Goal: Task Accomplishment & Management: Manage account settings

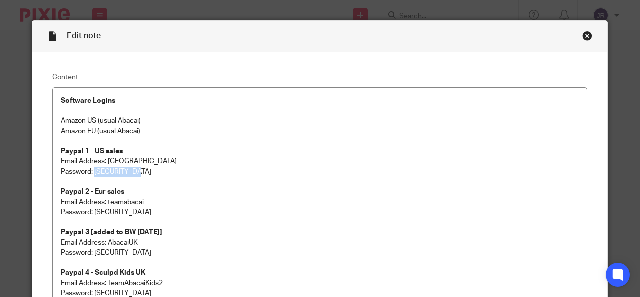
click at [585, 35] on div "Close this dialog window" at bounding box center [588, 36] width 10 height 10
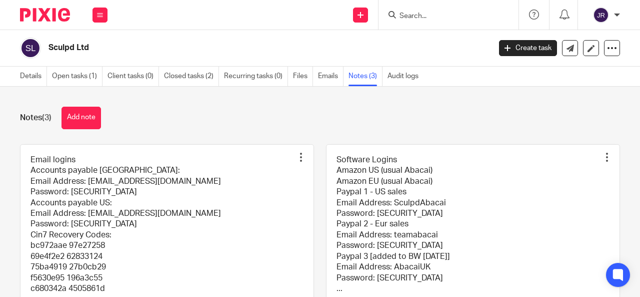
scroll to position [100, 0]
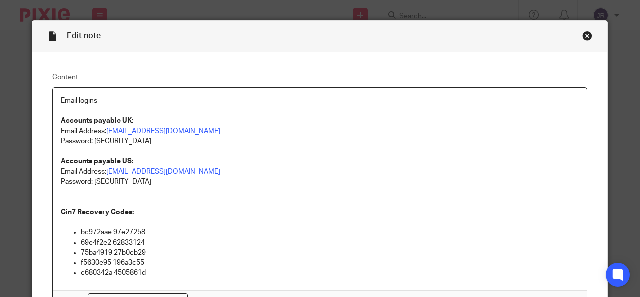
click at [583, 38] on div "Close this dialog window" at bounding box center [588, 36] width 10 height 10
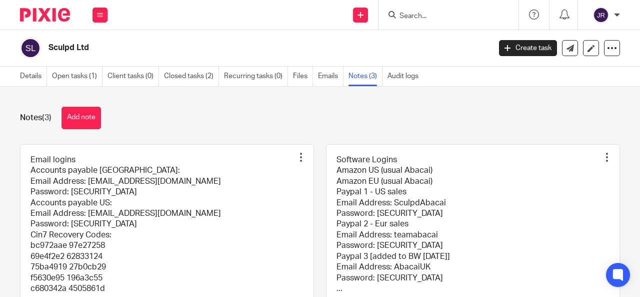
click at [408, 18] on input "Search" at bounding box center [444, 16] width 90 height 9
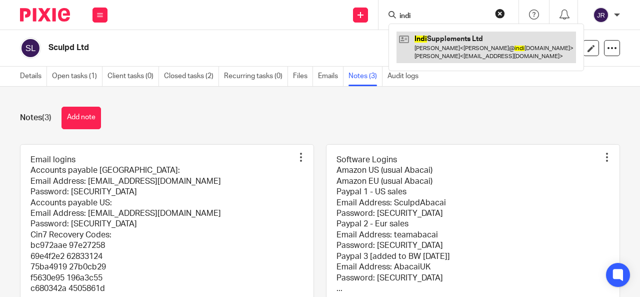
type input "indi"
click at [458, 48] on link at bounding box center [487, 47] width 180 height 31
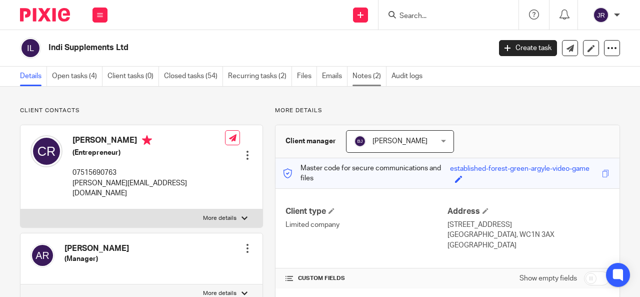
click at [355, 78] on link "Notes (2)" at bounding box center [370, 77] width 34 height 20
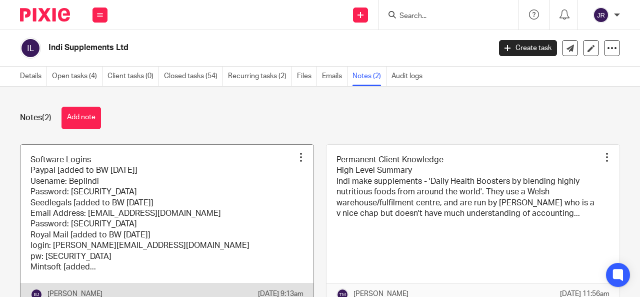
click at [188, 208] on link at bounding box center [167, 225] width 293 height 161
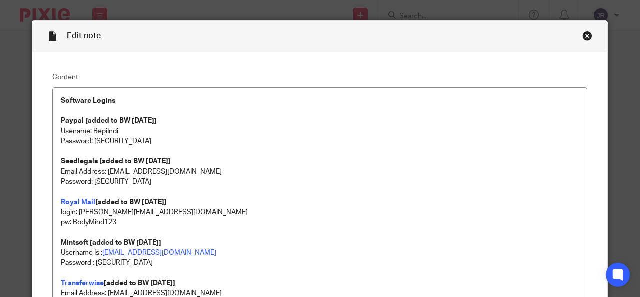
click at [583, 34] on div "Close this dialog window" at bounding box center [588, 36] width 10 height 10
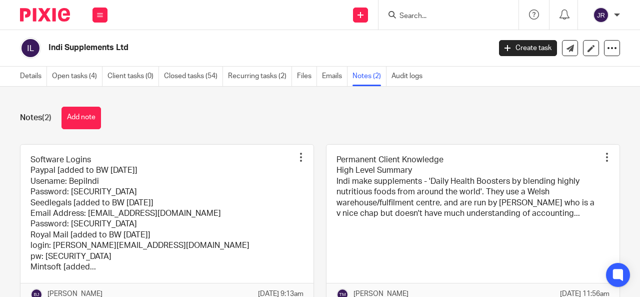
click at [419, 15] on input "Search" at bounding box center [444, 16] width 90 height 9
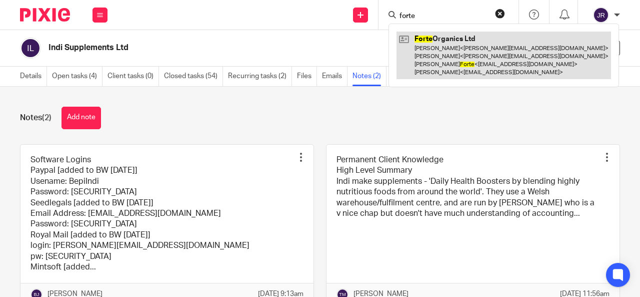
type input "forte"
click at [409, 49] on link at bounding box center [504, 56] width 215 height 48
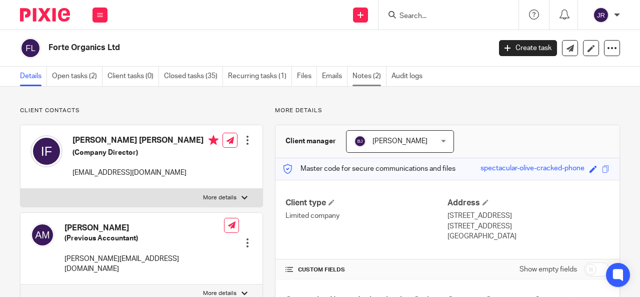
click at [370, 78] on link "Notes (2)" at bounding box center [370, 77] width 34 height 20
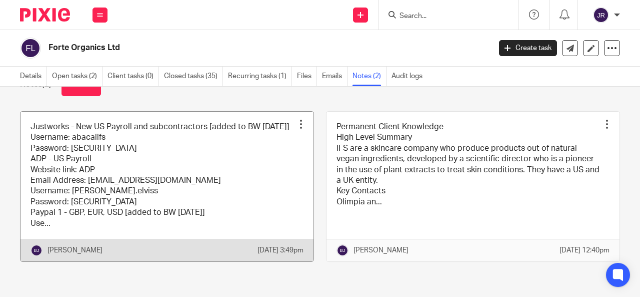
scroll to position [50, 0]
click at [177, 163] on link at bounding box center [167, 187] width 293 height 150
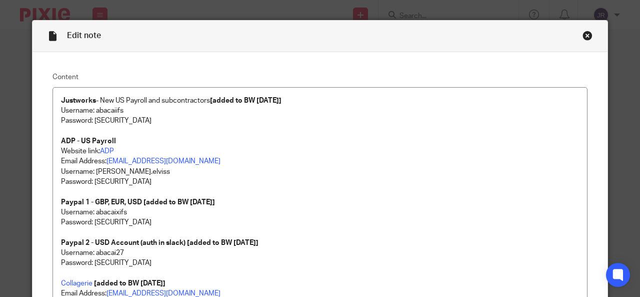
click at [584, 37] on div "Close this dialog window" at bounding box center [588, 36] width 10 height 10
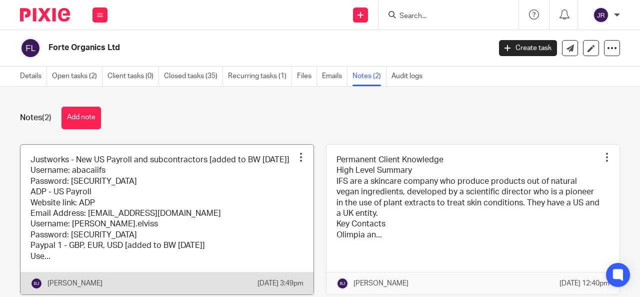
click at [212, 203] on link at bounding box center [167, 220] width 293 height 150
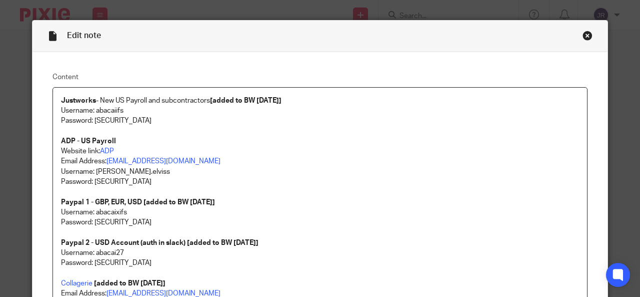
click at [584, 37] on div "Close this dialog window" at bounding box center [588, 36] width 10 height 10
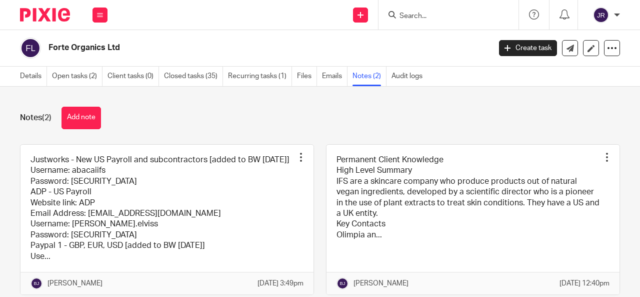
click at [414, 19] on input "Search" at bounding box center [444, 16] width 90 height 9
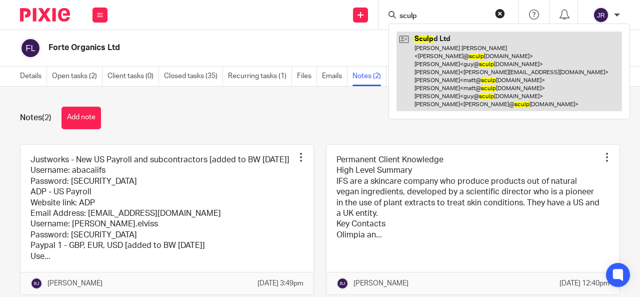
type input "sculp"
click at [473, 65] on link at bounding box center [510, 72] width 226 height 80
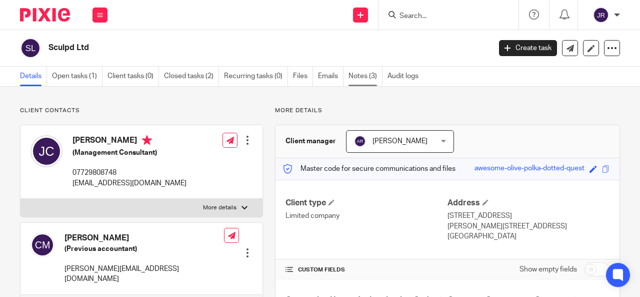
click at [353, 83] on link "Notes (3)" at bounding box center [366, 77] width 34 height 20
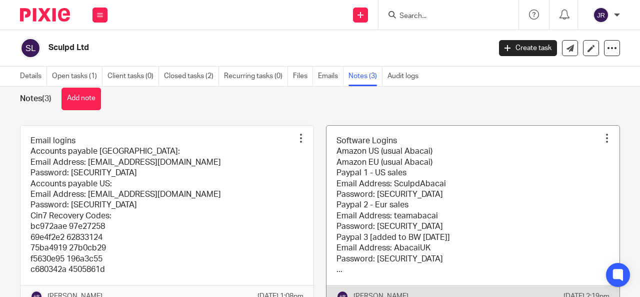
scroll to position [69, 0]
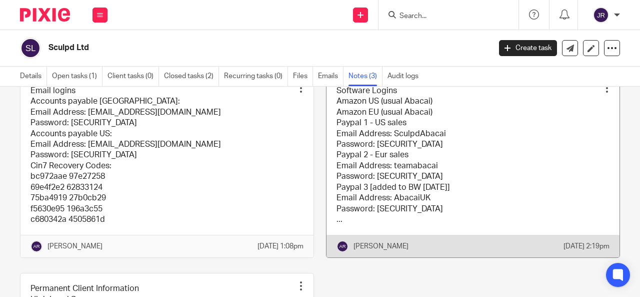
click at [436, 162] on link at bounding box center [473, 167] width 293 height 182
